Goal: Information Seeking & Learning: Learn about a topic

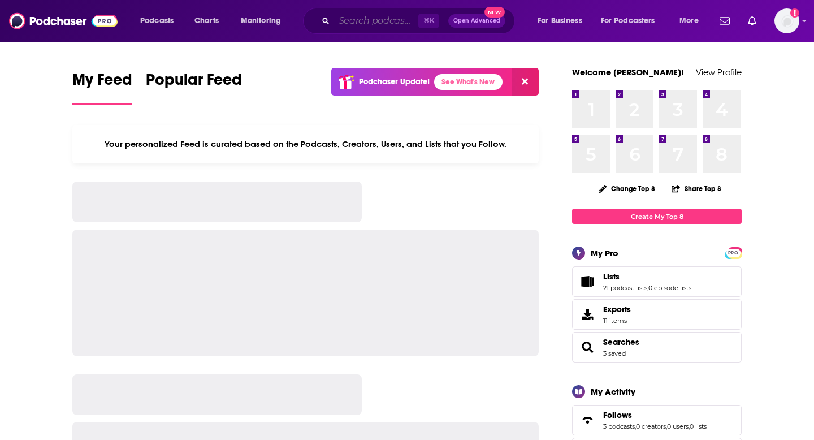
click at [354, 16] on input "Search podcasts, credits, & more..." at bounding box center [376, 21] width 84 height 18
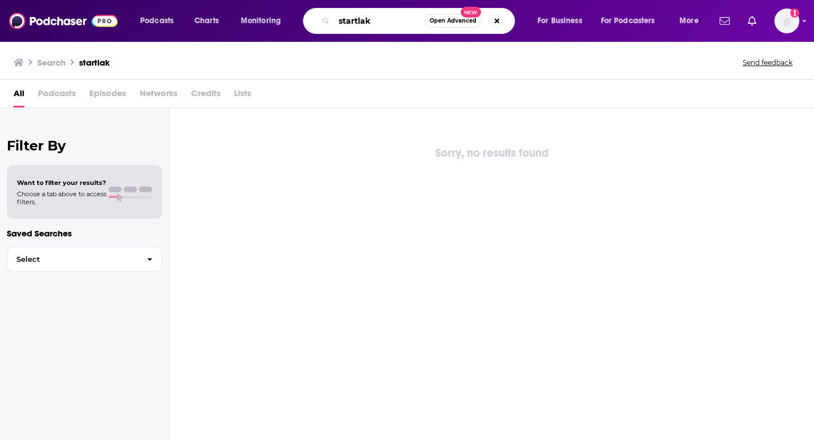
click at [389, 20] on input "startlak" at bounding box center [379, 21] width 90 height 18
type input "startalk"
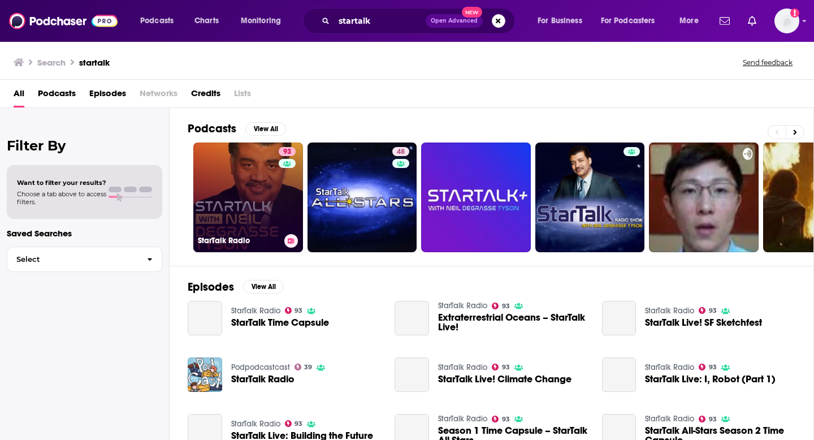
click at [271, 214] on link "93 StarTalk Radio" at bounding box center [248, 197] width 110 height 110
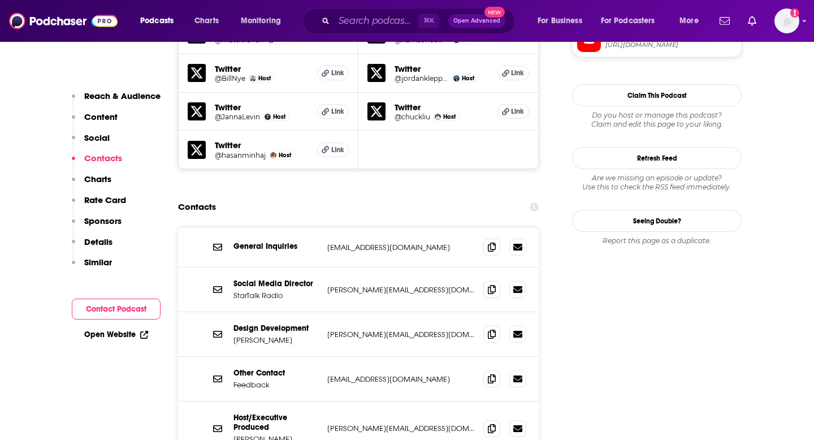
scroll to position [1214, 0]
